Goal: Task Accomplishment & Management: Manage account settings

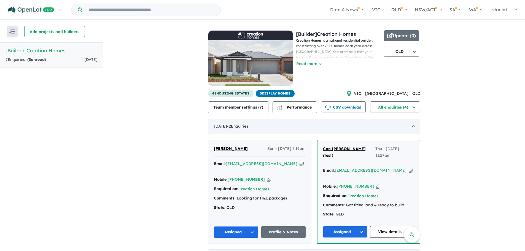
click at [410, 125] on div "[DATE] - 2 Enquir ies ( 0 unread)" at bounding box center [314, 126] width 212 height 15
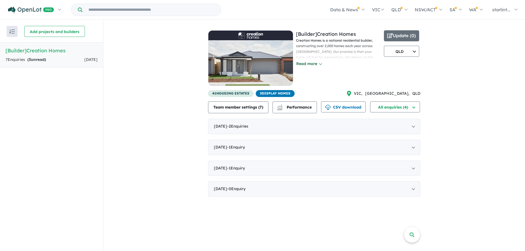
click at [320, 63] on button "Read more" at bounding box center [309, 64] width 26 height 6
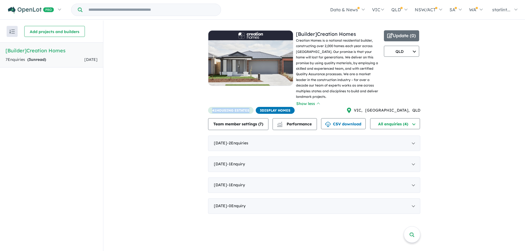
drag, startPoint x: 212, startPoint y: 105, endPoint x: 249, endPoint y: 103, distance: 36.7
click at [248, 107] on span "41 housing estates" at bounding box center [230, 110] width 45 height 7
click at [249, 107] on span "41 housing estates" at bounding box center [230, 110] width 45 height 7
click at [116, 52] on div "View all builders in your account 4 Enquir ies ( 3 unread) [DATE] [Builder] Cre…" at bounding box center [314, 119] width 422 height 199
click at [397, 35] on button "Update ( 0 )" at bounding box center [401, 35] width 35 height 11
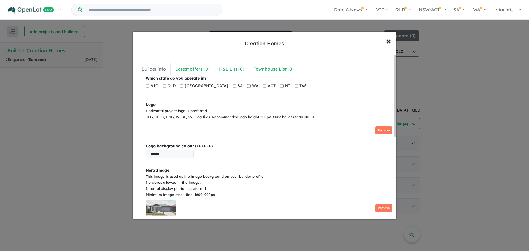
click at [184, 131] on img at bounding box center [176, 130] width 60 height 17
click at [182, 108] on div "Horizontal project logo is preferred JPG, JPEG, PNG, WEBP, SVG log files. Recom…" at bounding box center [269, 114] width 246 height 12
click at [201, 105] on div "Logo" at bounding box center [269, 104] width 246 height 7
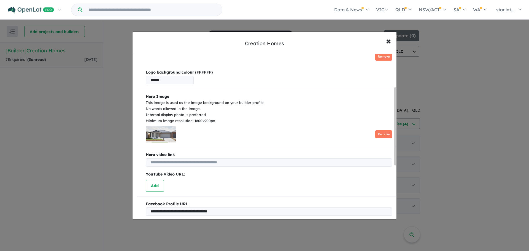
scroll to position [83, 0]
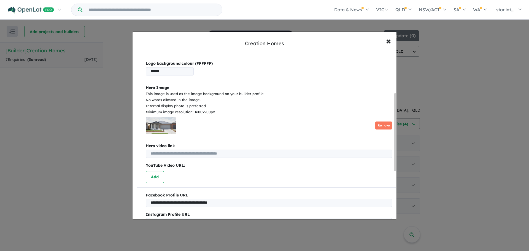
click at [166, 153] on input "text" at bounding box center [269, 154] width 246 height 8
drag, startPoint x: 176, startPoint y: 153, endPoint x: 230, endPoint y: 153, distance: 54.0
click at [230, 153] on input "text" at bounding box center [269, 154] width 246 height 8
click at [240, 152] on input "text" at bounding box center [269, 154] width 246 height 8
click at [243, 165] on p "YouTube Video URL:" at bounding box center [269, 165] width 246 height 7
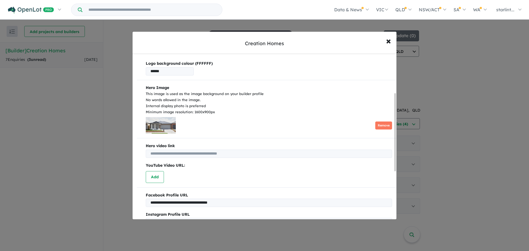
click at [240, 149] on b "Hero video link" at bounding box center [269, 146] width 246 height 7
click at [240, 152] on input "text" at bounding box center [269, 154] width 246 height 8
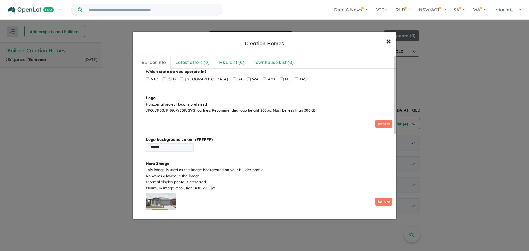
scroll to position [0, 0]
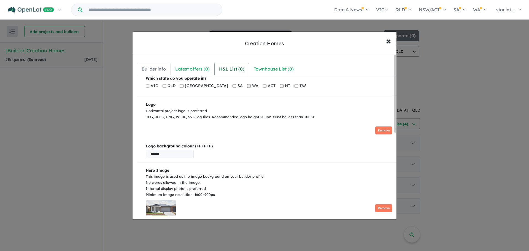
click at [236, 69] on div "H&L List ( 0 )" at bounding box center [231, 68] width 25 height 7
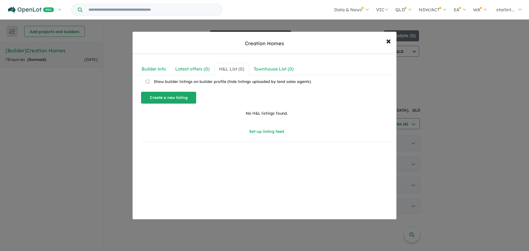
click at [164, 98] on button "Create a new listing" at bounding box center [168, 98] width 55 height 12
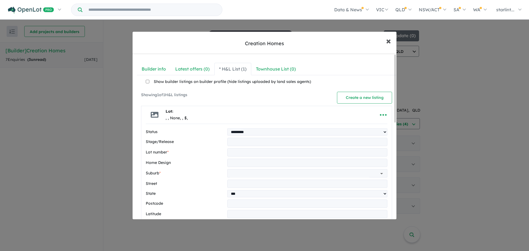
click at [388, 41] on span "×" at bounding box center [388, 41] width 5 height 12
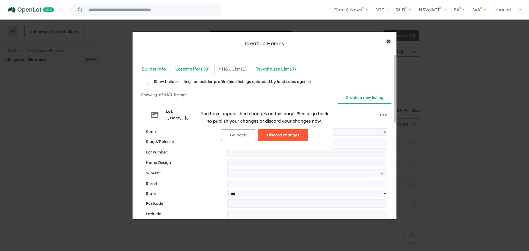
click at [276, 136] on button "Discard changes" at bounding box center [283, 135] width 50 height 12
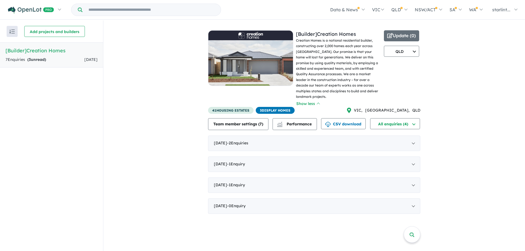
click at [177, 122] on div "View all builders in your account 4 Enquir ies ( 3 unread) [DATE] [Builder] Cre…" at bounding box center [314, 119] width 422 height 199
click at [443, 56] on div "View all builders in your account 4 Enquir ies ( 3 unread) [DATE] [Builder] Cre…" at bounding box center [314, 119] width 422 height 199
click at [403, 34] on button "Update ( 0 )" at bounding box center [401, 35] width 35 height 11
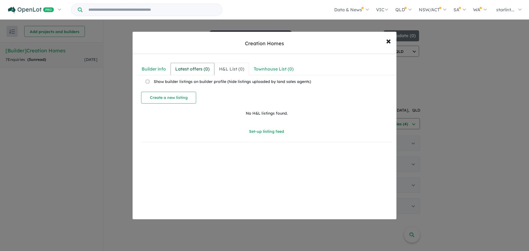
click at [193, 68] on div "Latest offers ( 0 )" at bounding box center [192, 68] width 34 height 7
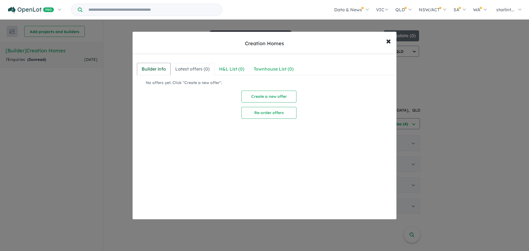
click at [153, 68] on div "Builder info" at bounding box center [154, 68] width 24 height 7
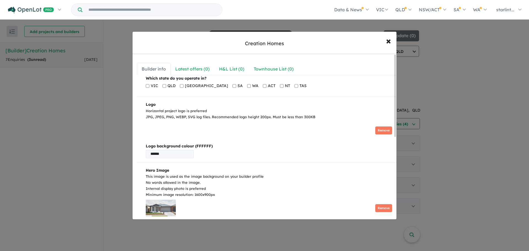
click at [215, 106] on div "Logo" at bounding box center [269, 104] width 246 height 7
click at [389, 39] on span "×" at bounding box center [388, 41] width 5 height 12
